Goal: Information Seeking & Learning: Learn about a topic

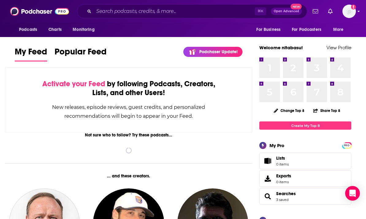
click at [349, 6] on img "Logged in as nitabasu" at bounding box center [348, 11] width 13 height 13
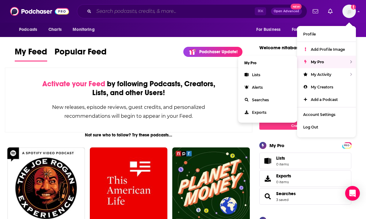
click at [168, 9] on input "Search podcasts, credits, & more..." at bounding box center [174, 11] width 161 height 10
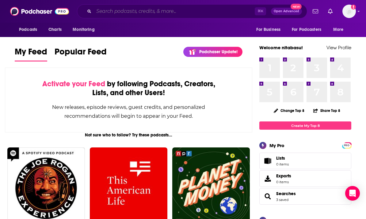
click at [171, 10] on input "Search podcasts, credits, & more..." at bounding box center [174, 11] width 161 height 10
click at [226, 11] on input "Search podcasts, credits, & more..." at bounding box center [174, 11] width 161 height 10
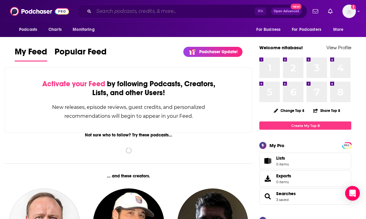
click at [177, 13] on input "Search podcasts, credits, & more..." at bounding box center [174, 11] width 161 height 10
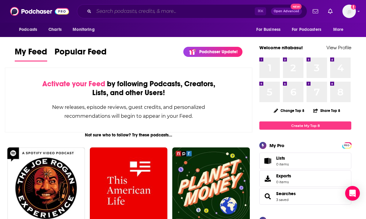
click at [116, 14] on input "Search podcasts, credits, & more..." at bounding box center [174, 11] width 161 height 10
click at [176, 14] on input "Search podcasts, credits, & more..." at bounding box center [174, 11] width 161 height 10
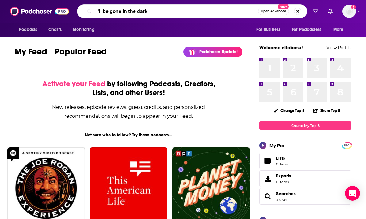
click at [235, 13] on input "I’ll be gone in the dark" at bounding box center [176, 11] width 164 height 10
type input "I’ll be gone in the dark"
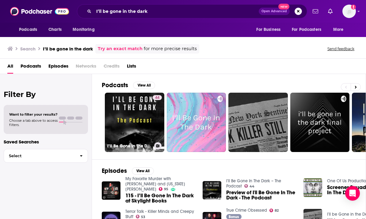
click at [148, 126] on link "44 I’ll Be Gone In The Dark – The Podcast" at bounding box center [134, 122] width 59 height 59
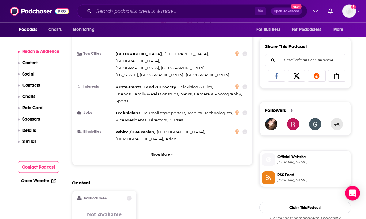
click at [37, 65] on p "Content" at bounding box center [29, 62] width 15 height 5
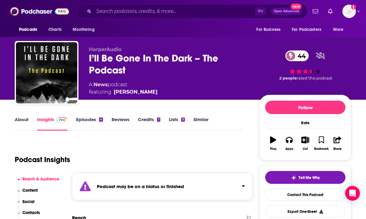
click at [21, 120] on link "About" at bounding box center [22, 124] width 14 height 14
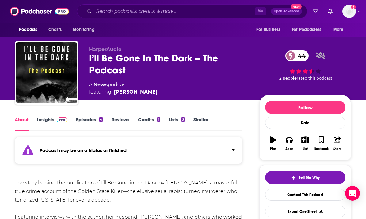
click at [22, 126] on link "About" at bounding box center [22, 124] width 14 height 14
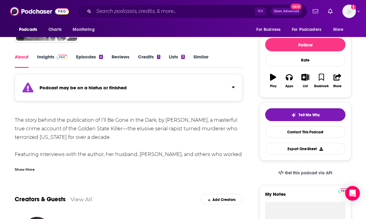
scroll to position [89, 0]
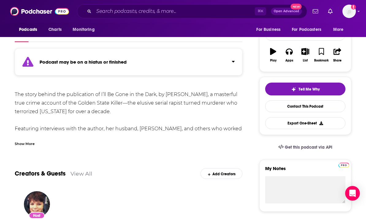
click at [24, 146] on div "Show More" at bounding box center [25, 144] width 20 height 6
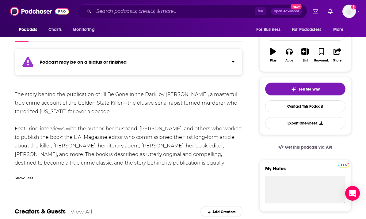
click at [25, 147] on div "The story behind the publication of I’ll Be Gone in the Dark, by Michelle McNam…" at bounding box center [129, 133] width 228 height 86
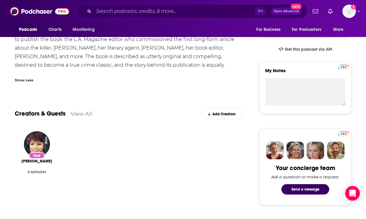
scroll to position [182, 0]
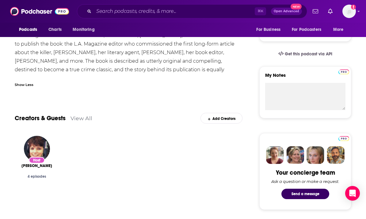
click at [39, 143] on img "Nancy Miller" at bounding box center [37, 149] width 26 height 26
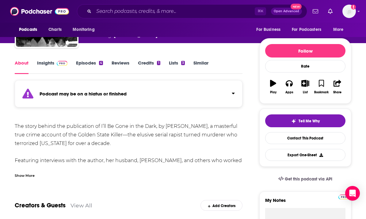
scroll to position [79, 0]
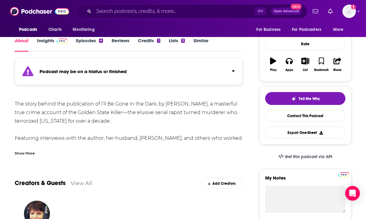
click at [36, 149] on div "Show More" at bounding box center [129, 151] width 228 height 10
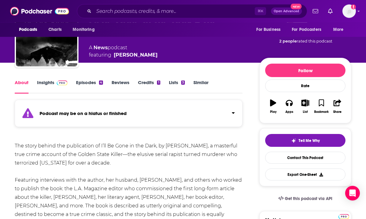
scroll to position [33, 0]
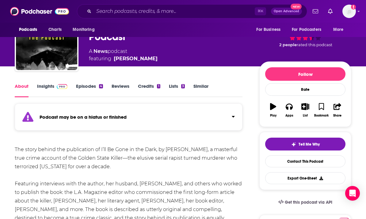
click at [81, 86] on link "Episodes 4" at bounding box center [89, 90] width 27 height 14
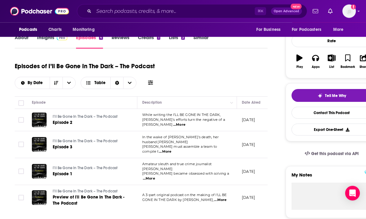
scroll to position [57, 0]
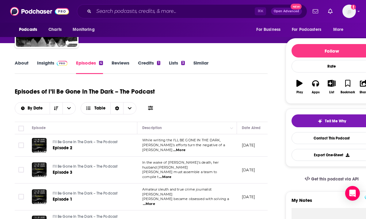
click at [19, 68] on link "About" at bounding box center [22, 67] width 14 height 14
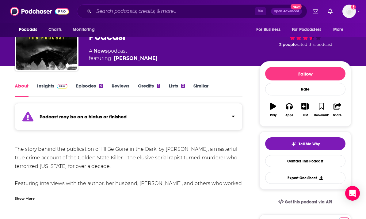
scroll to position [36, 0]
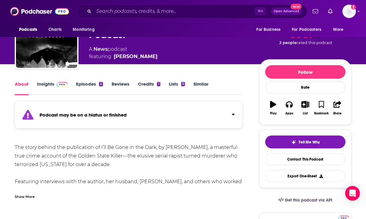
click at [26, 194] on div "Show More" at bounding box center [25, 197] width 20 height 6
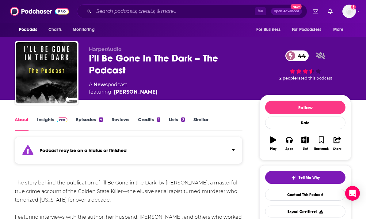
scroll to position [21, 0]
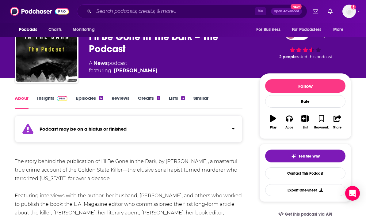
click at [129, 70] on link "Nancy Miller" at bounding box center [136, 70] width 44 height 7
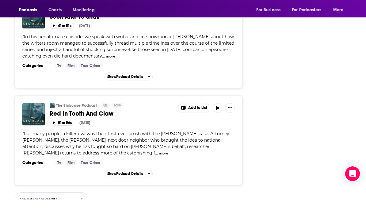
scroll to position [559, 0]
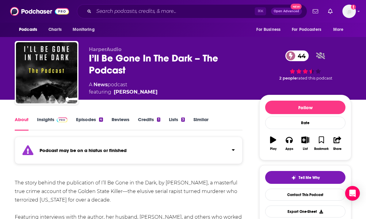
click at [85, 123] on link "Episodes 4" at bounding box center [89, 124] width 27 height 14
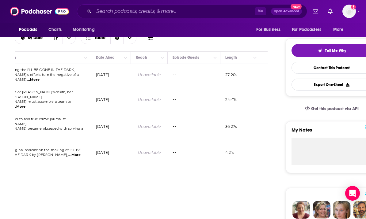
scroll to position [0, 153]
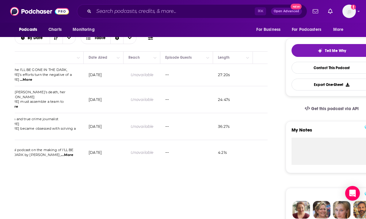
click at [25, 30] on span "Podcasts" at bounding box center [28, 29] width 18 height 9
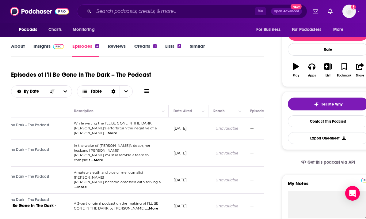
scroll to position [0, 65]
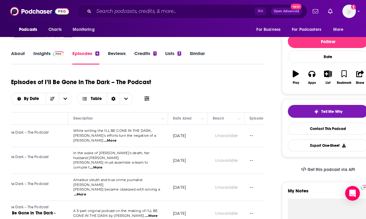
click at [18, 54] on link "About" at bounding box center [18, 58] width 14 height 14
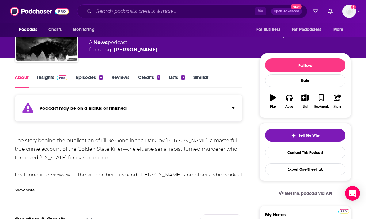
scroll to position [43, 0]
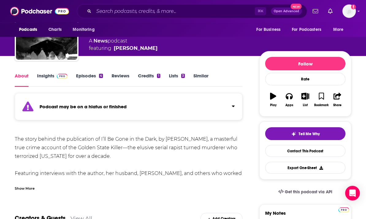
click at [25, 185] on div "Show More" at bounding box center [129, 186] width 228 height 10
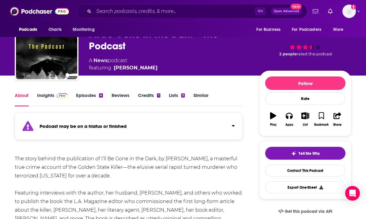
scroll to position [0, 0]
